Goal: Task Accomplishment & Management: Use online tool/utility

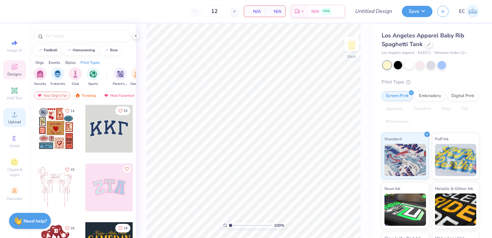
click at [15, 121] on span "Upload" at bounding box center [14, 121] width 13 height 5
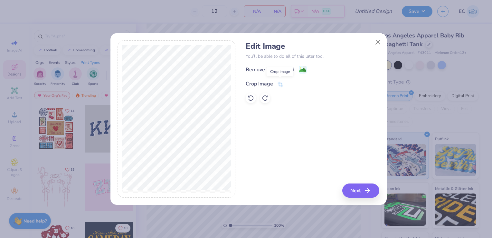
click at [281, 80] on span at bounding box center [280, 84] width 6 height 8
click at [289, 79] on div "Remove Background Crop Image" at bounding box center [313, 84] width 134 height 38
click at [292, 83] on icon at bounding box center [291, 83] width 4 height 4
click at [301, 69] on image at bounding box center [302, 70] width 7 height 7
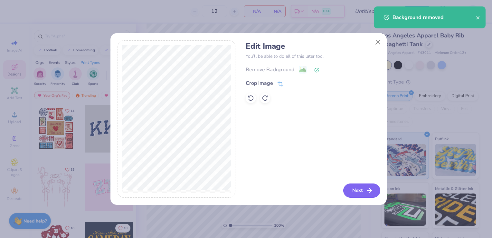
click at [354, 189] on button "Next" at bounding box center [361, 190] width 37 height 14
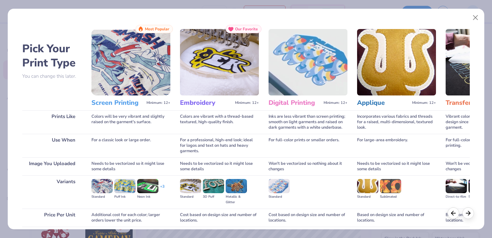
click at [131, 101] on h3 "Screen Printing" at bounding box center [117, 103] width 52 height 8
click at [128, 77] on img at bounding box center [130, 62] width 79 height 66
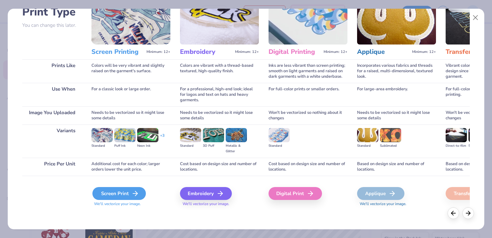
click at [135, 194] on icon at bounding box center [135, 193] width 8 height 8
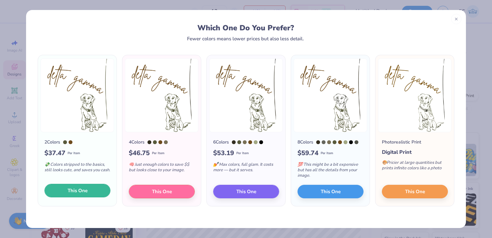
click at [97, 191] on button "This One" at bounding box center [77, 190] width 66 height 14
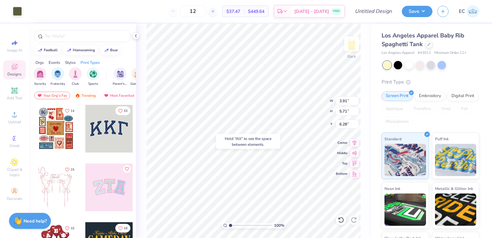
type input "6.28"
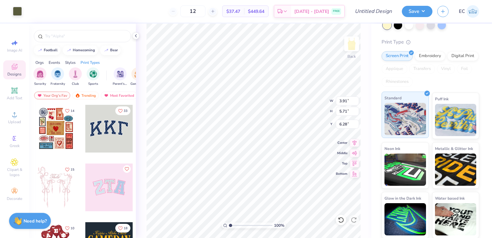
scroll to position [0, 0]
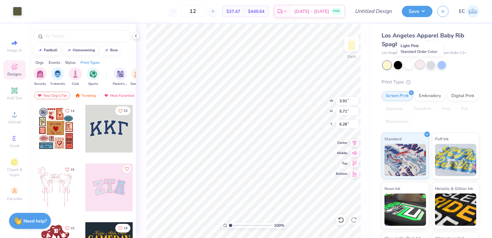
click at [419, 66] on div at bounding box center [420, 64] width 8 height 8
click at [422, 67] on div at bounding box center [420, 64] width 8 height 8
click at [15, 170] on span "Clipart & logos" at bounding box center [14, 172] width 23 height 10
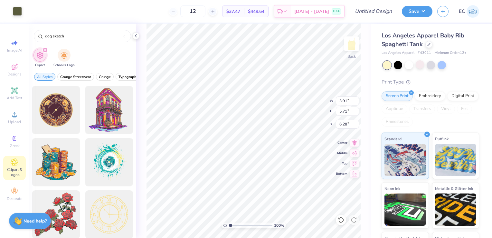
type input "dog sketch"
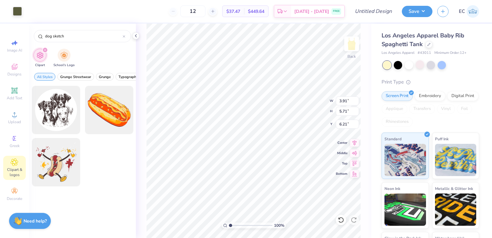
type input "6.21"
click at [16, 11] on div at bounding box center [17, 10] width 9 height 9
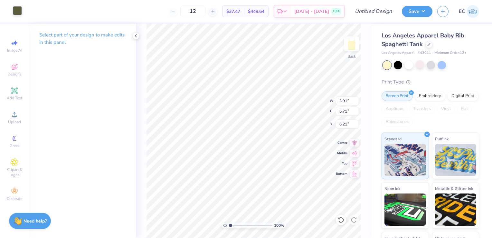
click at [16, 11] on div at bounding box center [17, 10] width 9 height 9
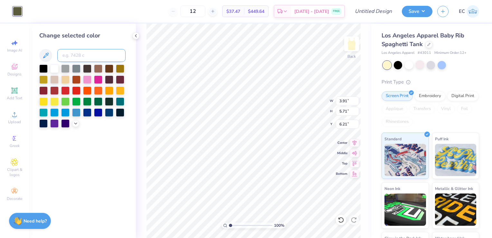
click at [90, 57] on input at bounding box center [91, 55] width 68 height 13
type input "1405"
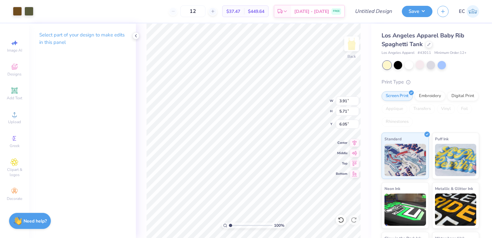
type input "6.05"
click at [18, 8] on div at bounding box center [17, 10] width 9 height 9
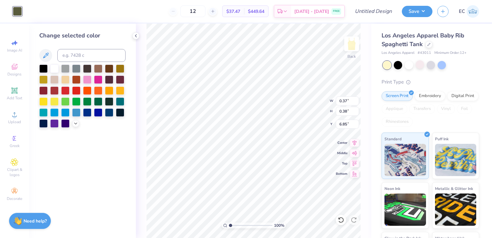
click at [146, 71] on div "100 % Back W 0.37 0.37 " H 0.38 0.38 " Y 6.85 6.85 " Center Middle Top Bottom" at bounding box center [253, 130] width 235 height 214
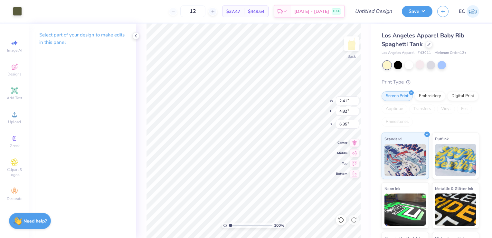
type input "2.41"
type input "4.82"
type input "6.35"
click at [18, 10] on div at bounding box center [17, 10] width 9 height 9
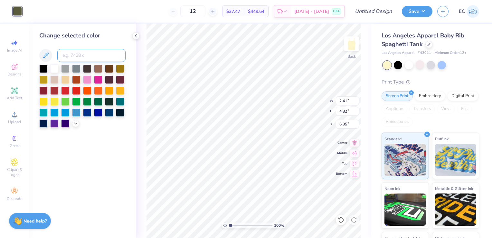
click at [73, 55] on input at bounding box center [91, 55] width 68 height 13
type input "1405"
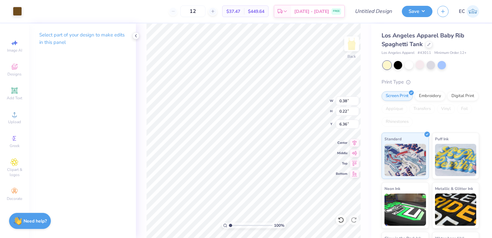
type input "7.97"
click at [136, 34] on icon at bounding box center [135, 35] width 5 height 5
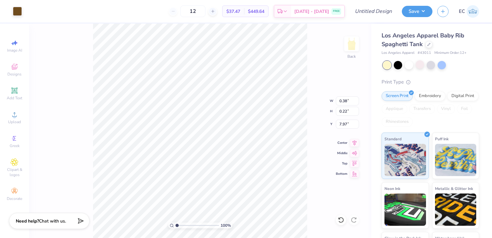
click at [346, 214] on div "100 % Back W 0.38 0.38 " H 0.22 0.22 " Y 7.97 7.97 " Center Middle Top Bottom" at bounding box center [200, 130] width 342 height 214
click at [341, 217] on icon at bounding box center [341, 219] width 6 height 6
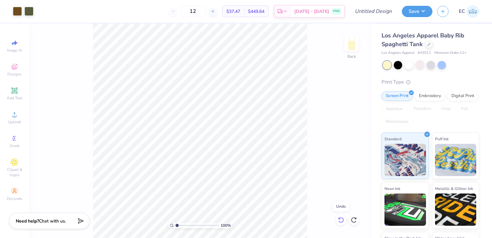
click at [341, 217] on icon at bounding box center [341, 219] width 6 height 6
click at [19, 11] on div at bounding box center [17, 10] width 9 height 9
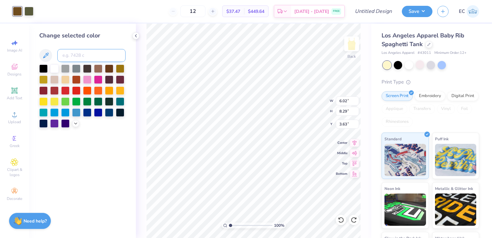
click at [83, 57] on input at bounding box center [91, 55] width 68 height 13
type input "1405"
click at [30, 12] on div at bounding box center [28, 10] width 9 height 9
click at [82, 54] on input at bounding box center [91, 55] width 68 height 13
type input "1405"
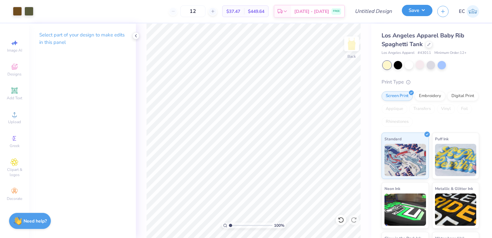
click at [407, 10] on button "Save" at bounding box center [417, 10] width 31 height 11
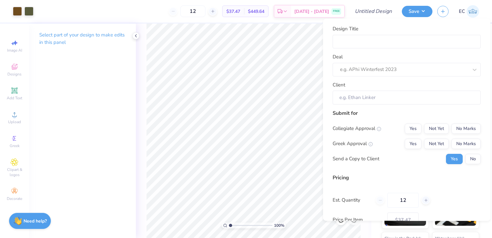
click at [408, 33] on div "Design Title" at bounding box center [407, 36] width 148 height 23
click at [409, 39] on input "Design Title" at bounding box center [407, 41] width 148 height 14
type input "d"
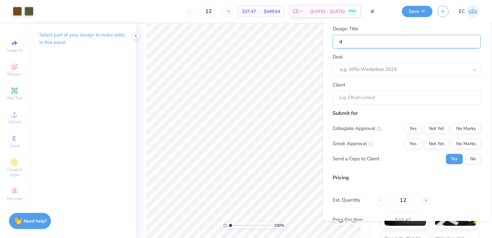
type input "de"
type input "del"
type input "delt"
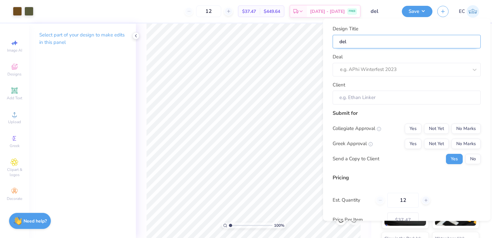
type input "delt"
type input "delta"
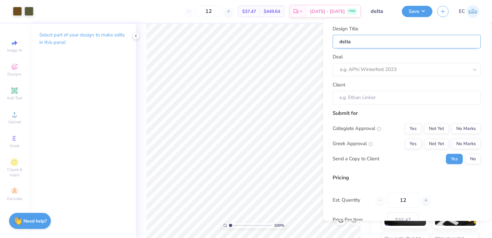
type input "delta g"
type input "delta ga"
type input "delta gam"
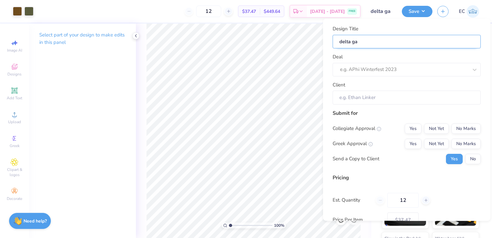
type input "delta gam"
type input "delta [PERSON_NAME]"
type input "delta gamma"
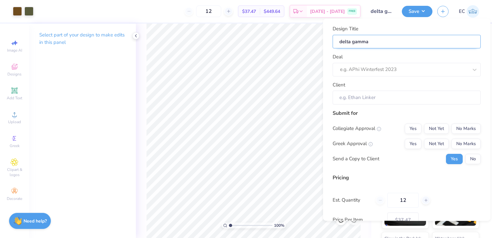
type input "delta gamma"
type input "delta gamma f"
type input "delta gamma fa"
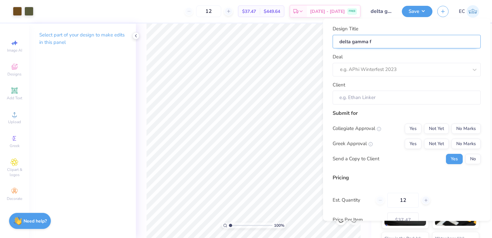
type input "delta gamma fa"
type input "delta gamma fal"
type input "delta gamma fall"
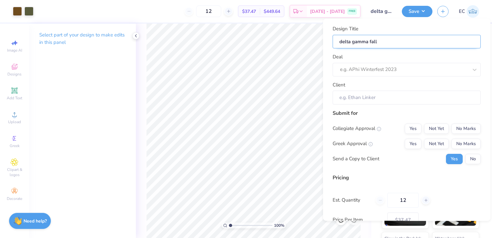
type input "delta gamma fall"
type input "delta gamma fall p"
type input "delta gamma fall ph"
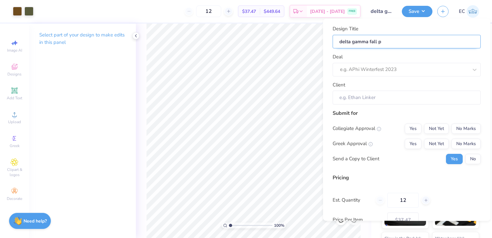
type input "delta gamma fall ph"
type input "delta gamma fall phi"
type input "delta gamma fall phil"
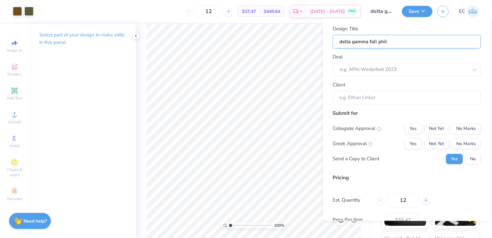
type input "delta gamma fall philo"
type input "delta gamma fall philo 2"
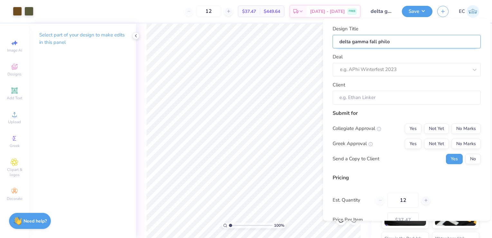
type input "delta gamma fall philo 2"
type input "delta gamma fall philo 25"
click at [446, 65] on div at bounding box center [404, 69] width 128 height 9
type input "delta gamma"
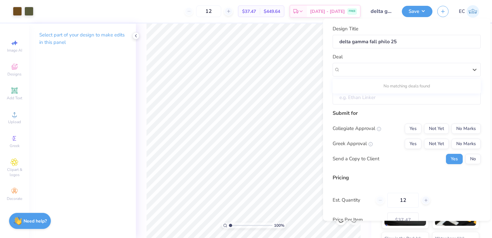
click at [417, 99] on input "Client" at bounding box center [407, 97] width 148 height 14
click at [424, 102] on input "Client" at bounding box center [407, 97] width 148 height 14
click at [424, 98] on input "Client" at bounding box center [407, 97] width 148 height 14
click at [402, 99] on input "Client" at bounding box center [407, 97] width 148 height 14
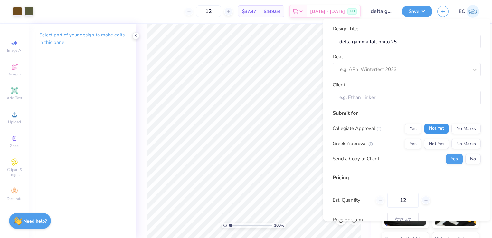
click at [430, 129] on button "Not Yet" at bounding box center [436, 128] width 25 height 10
click at [455, 121] on div "Submit for Collegiate Approval Yes Not Yet No Marks Greek Approval Yes Not Yet …" at bounding box center [407, 139] width 148 height 60
click at [456, 129] on button "No Marks" at bounding box center [465, 128] width 29 height 10
click at [430, 141] on button "Not Yet" at bounding box center [436, 143] width 25 height 10
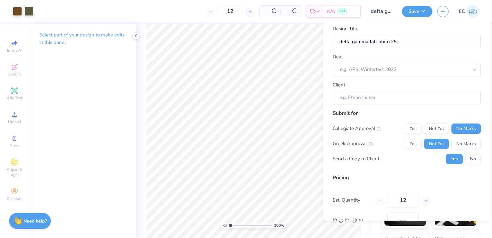
type input "$37.47"
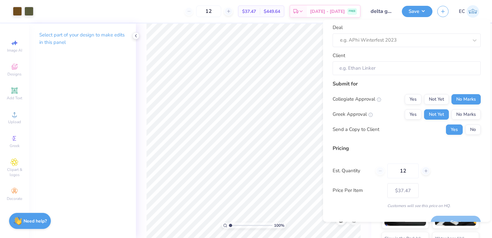
scroll to position [43, 0]
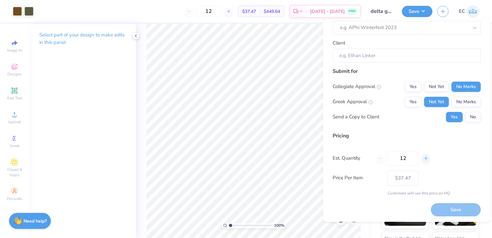
click at [426, 158] on icon at bounding box center [426, 157] width 5 height 5
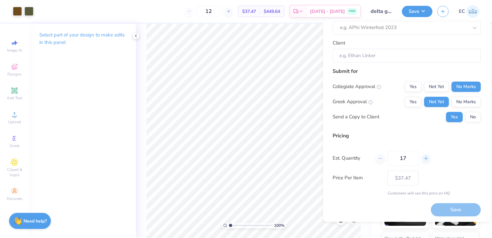
click at [426, 158] on icon at bounding box center [426, 157] width 5 height 5
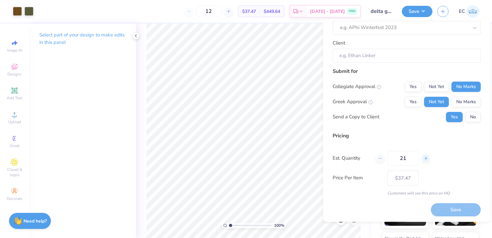
type input "22"
drag, startPoint x: 426, startPoint y: 158, endPoint x: 410, endPoint y: 155, distance: 16.6
click at [410, 155] on div "22" at bounding box center [403, 157] width 54 height 15
type input "$31.50"
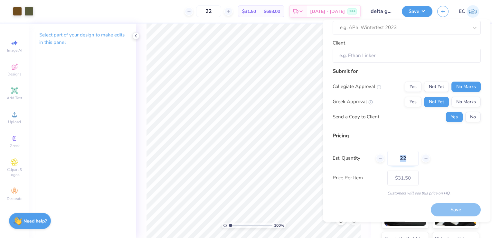
click at [402, 159] on input "22" at bounding box center [402, 157] width 31 height 15
drag, startPoint x: 410, startPoint y: 158, endPoint x: 392, endPoint y: 159, distance: 17.4
click at [392, 159] on input "22" at bounding box center [402, 157] width 31 height 15
type input "120"
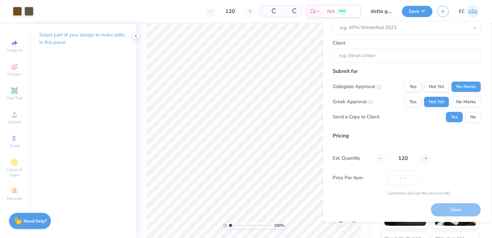
type input "$21.25"
type input "120"
click at [336, 70] on div "Submit for" at bounding box center [407, 71] width 148 height 8
click at [409, 13] on button "Save" at bounding box center [417, 10] width 31 height 11
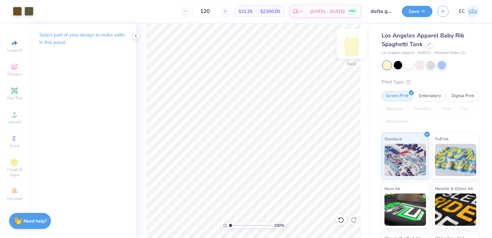
click at [352, 49] on img at bounding box center [352, 44] width 26 height 26
click at [17, 117] on icon at bounding box center [15, 114] width 8 height 8
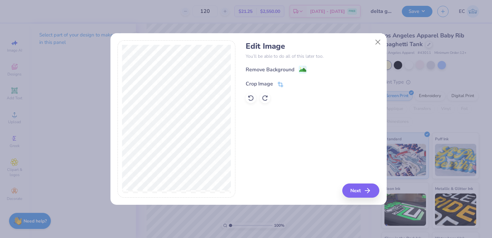
click at [281, 80] on span at bounding box center [280, 84] width 6 height 8
click at [290, 85] on icon at bounding box center [291, 83] width 4 height 4
click at [303, 69] on image at bounding box center [302, 70] width 7 height 7
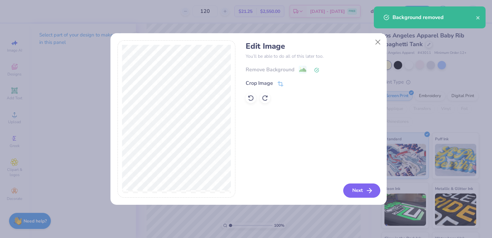
click at [366, 184] on button "Next" at bounding box center [361, 190] width 37 height 14
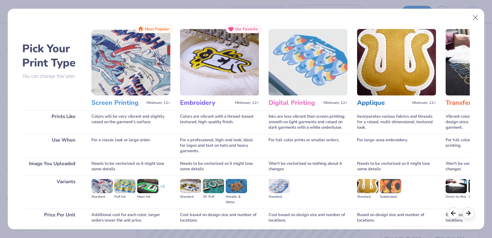
scroll to position [51, 0]
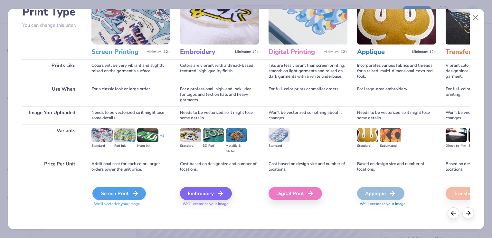
click at [126, 194] on div "Screen Print" at bounding box center [118, 193] width 53 height 13
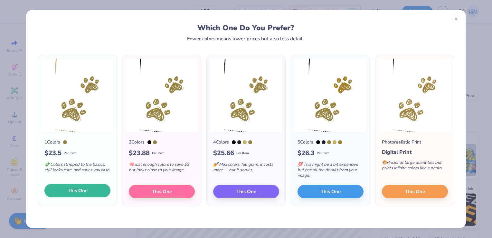
click at [93, 189] on button "This One" at bounding box center [77, 190] width 66 height 14
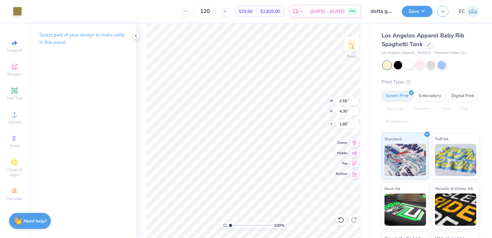
type input "0.97"
type input "1.63"
type input "4.52"
type input "2.19"
type input "3.69"
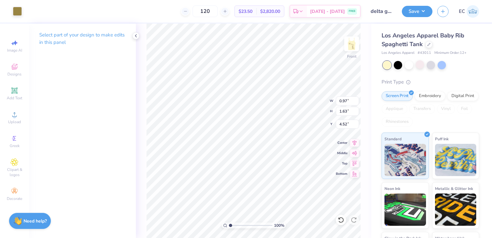
type input "2.46"
type input "1.54"
type input "2.61"
type input "4.89"
click at [339, 219] on icon at bounding box center [339, 217] width 1 height 1
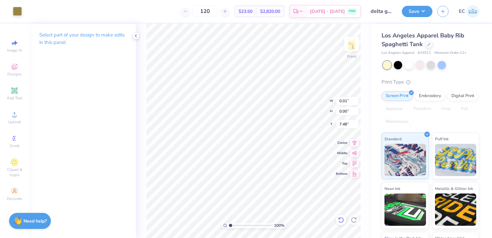
type input "0.01"
type input "0.00"
click at [349, 43] on img at bounding box center [352, 44] width 26 height 26
click at [408, 10] on button "Save" at bounding box center [417, 10] width 31 height 11
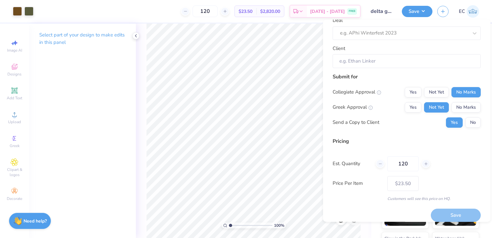
scroll to position [38, 0]
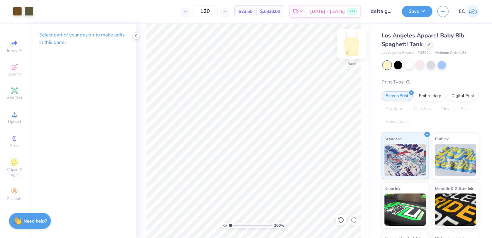
click at [350, 41] on img at bounding box center [352, 44] width 26 height 26
click at [350, 44] on img at bounding box center [352, 44] width 26 height 26
click at [31, 11] on div at bounding box center [28, 10] width 9 height 9
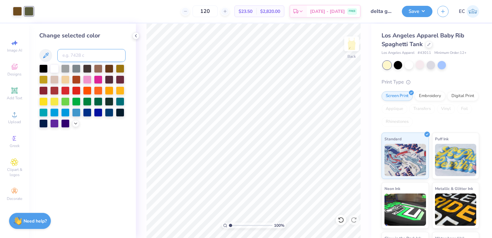
click at [88, 58] on input at bounding box center [91, 55] width 68 height 13
type input "1405"
click at [415, 11] on button "Save" at bounding box center [417, 10] width 31 height 11
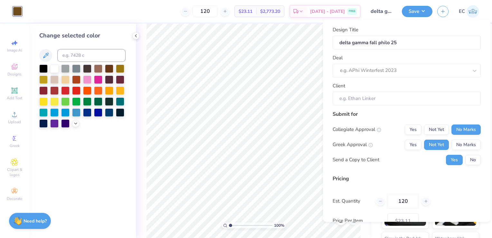
scroll to position [43, 0]
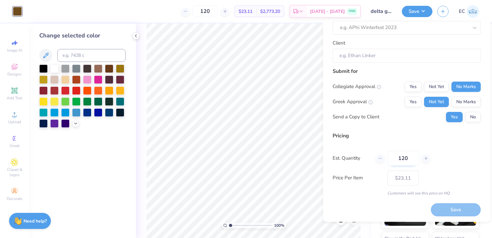
click at [410, 156] on input "120" at bounding box center [402, 157] width 31 height 15
type input "1"
type input "14"
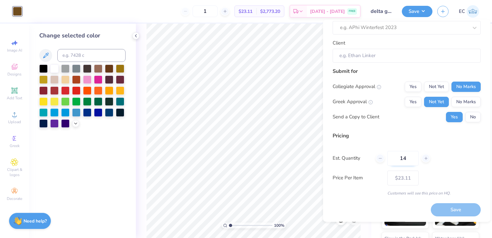
type input "– –"
type input "140"
type input "$39.91"
type input "140"
type input "$22.98"
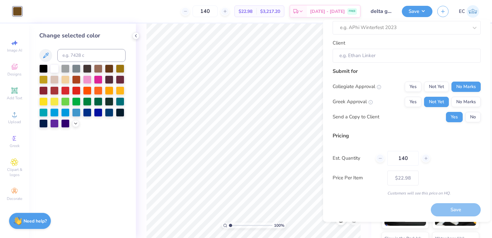
type input "140"
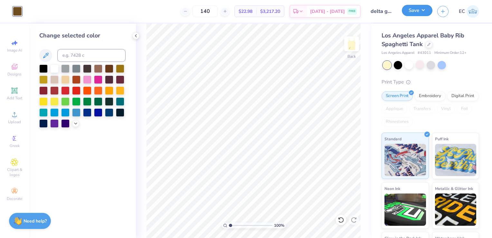
click at [413, 14] on button "Save" at bounding box center [417, 10] width 31 height 11
click at [353, 46] on img at bounding box center [352, 44] width 26 height 26
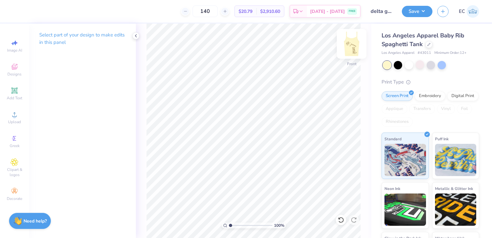
click at [353, 48] on img at bounding box center [352, 44] width 26 height 26
click at [411, 10] on button "Save" at bounding box center [417, 10] width 31 height 11
click at [135, 36] on icon at bounding box center [135, 35] width 5 height 5
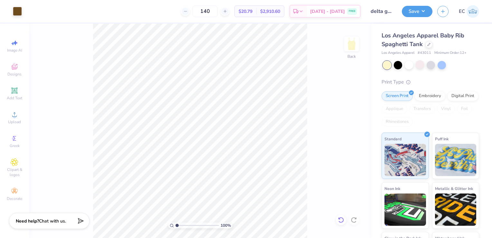
click at [340, 217] on icon at bounding box center [340, 220] width 5 height 6
click at [350, 47] on img at bounding box center [352, 44] width 26 height 26
click at [341, 217] on icon at bounding box center [340, 220] width 5 height 6
click at [342, 217] on icon at bounding box center [340, 220] width 5 height 6
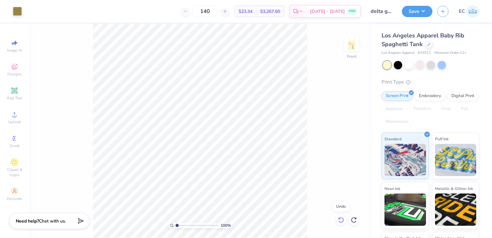
click at [342, 218] on icon at bounding box center [340, 220] width 5 height 6
click at [349, 49] on img at bounding box center [352, 44] width 26 height 26
click at [359, 46] on img at bounding box center [352, 44] width 26 height 26
click at [352, 49] on img at bounding box center [352, 44] width 26 height 26
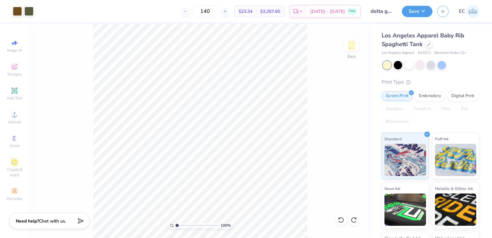
click at [352, 49] on img at bounding box center [351, 43] width 13 height 13
